Goal: Task Accomplishment & Management: Complete application form

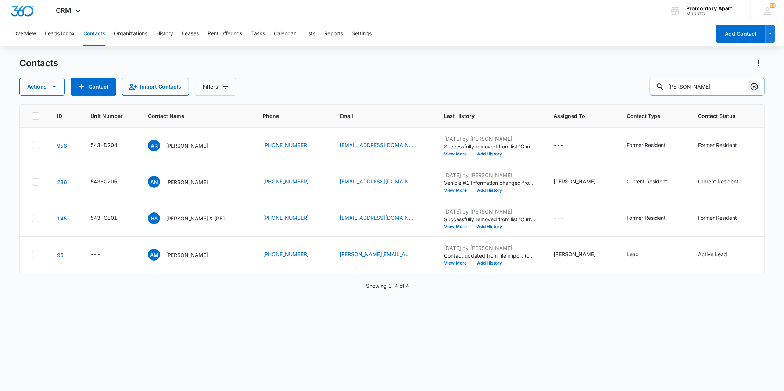
click at [756, 85] on icon "Clear" at bounding box center [754, 86] width 9 height 9
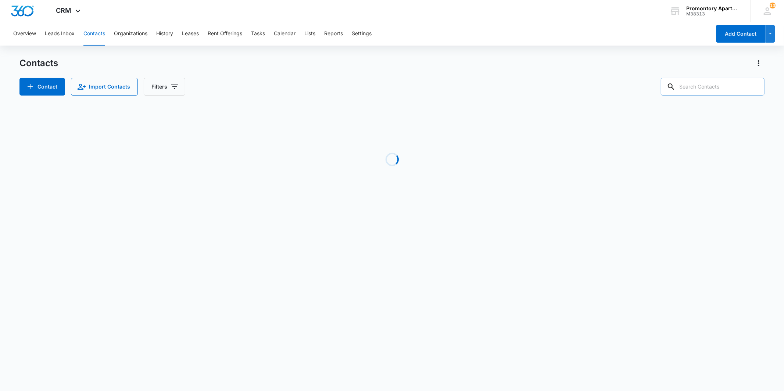
click at [709, 86] on input "text" at bounding box center [713, 87] width 104 height 18
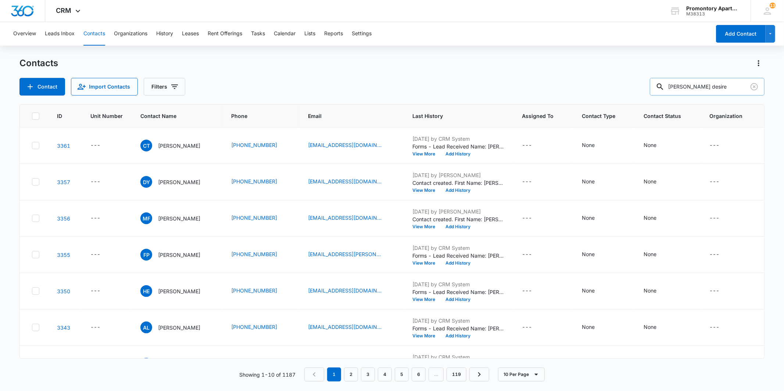
type input "[PERSON_NAME] desire"
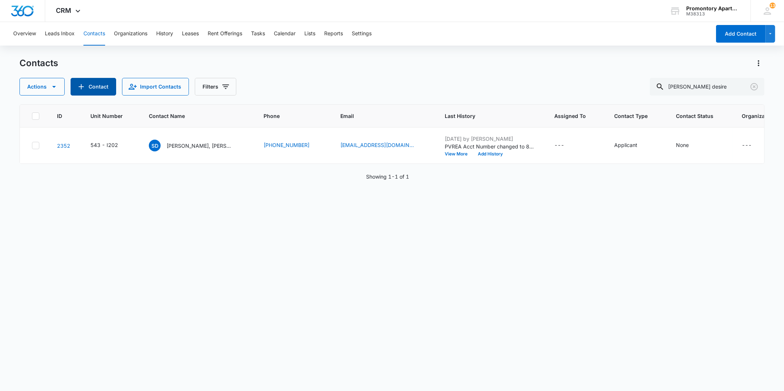
click at [100, 91] on button "Contact" at bounding box center [94, 87] width 46 height 18
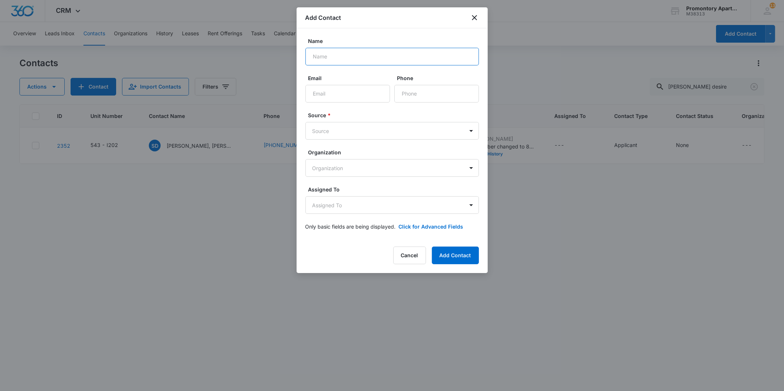
click at [354, 56] on input "Name" at bounding box center [391, 57] width 173 height 18
type input "[PERSON_NAME] Desire"
click at [427, 90] on input "Phone" at bounding box center [436, 94] width 85 height 18
type input "[PHONE_NUMBER]"
click at [460, 251] on button "Add Contact" at bounding box center [455, 256] width 47 height 18
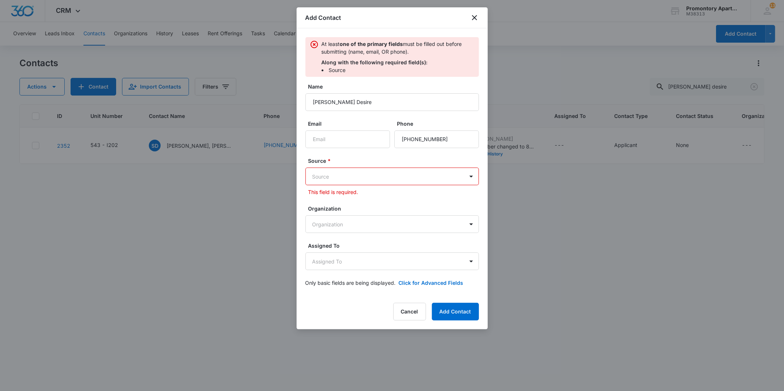
click at [369, 172] on body "CRM Apps Reputation Websites Forms CRM Email Social Content Files Brand Setting…" at bounding box center [392, 195] width 784 height 391
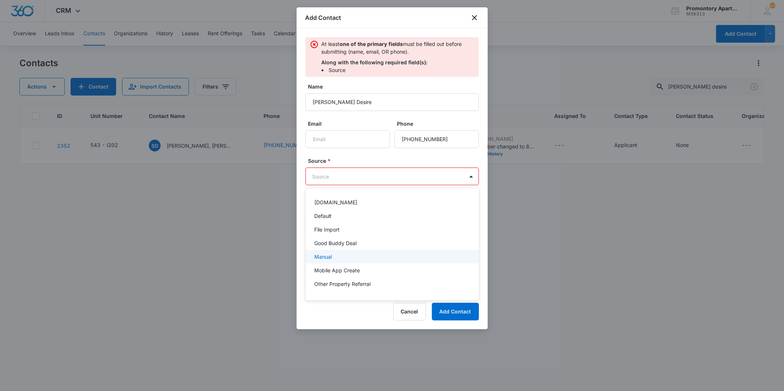
click at [358, 252] on div "Manual" at bounding box center [391, 257] width 173 height 14
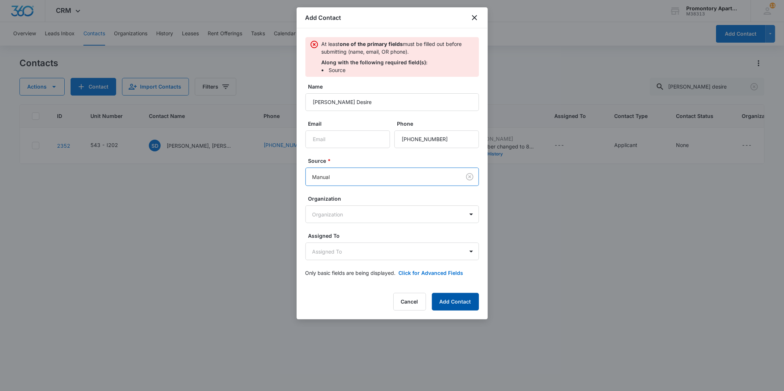
click at [445, 298] on button "Add Contact" at bounding box center [455, 302] width 47 height 18
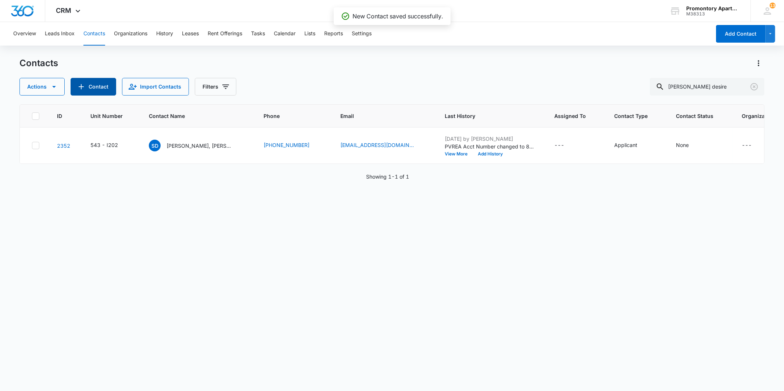
click at [94, 93] on button "Contact" at bounding box center [94, 87] width 46 height 18
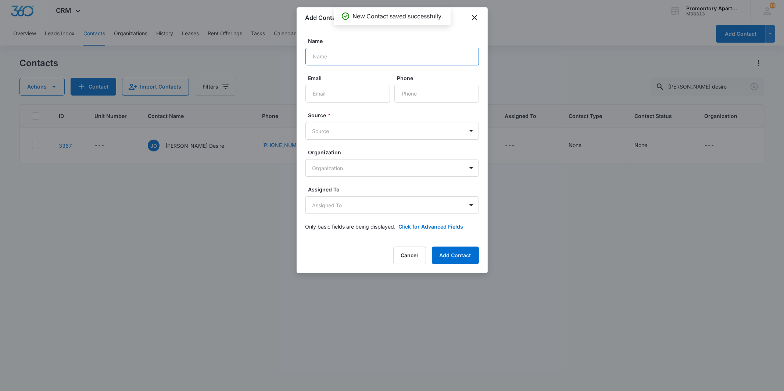
click at [339, 57] on input "Name" at bounding box center [391, 57] width 173 height 18
type input "[PERSON_NAME]"
type input "[PHONE_NUMBER]"
click at [367, 130] on body "CRM Apps Reputation Websites Forms CRM Email Social Content Files Brand Setting…" at bounding box center [392, 195] width 784 height 391
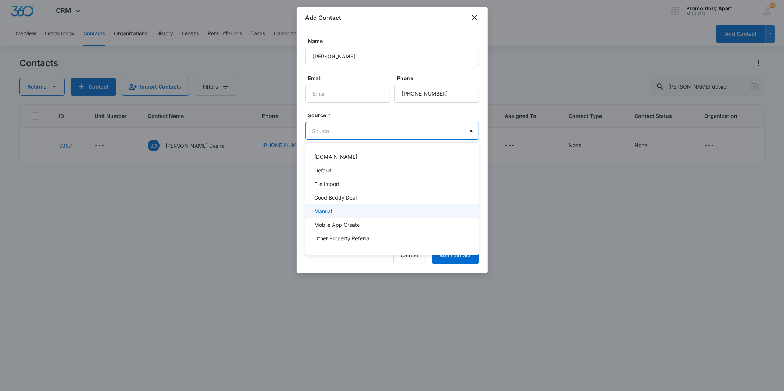
click at [343, 209] on div "Manual" at bounding box center [391, 211] width 154 height 8
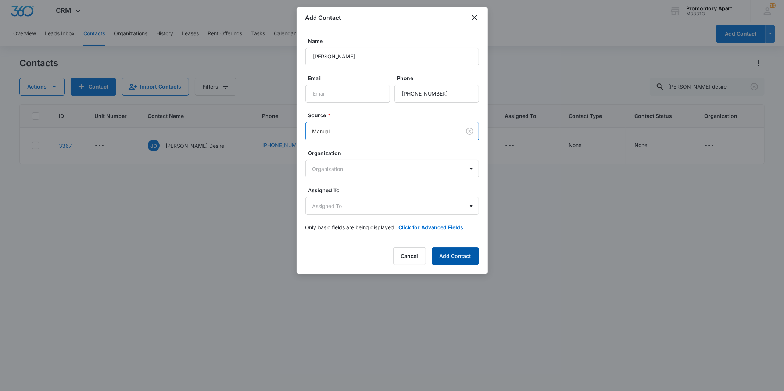
click at [449, 256] on button "Add Contact" at bounding box center [455, 256] width 47 height 18
